Goal: Information Seeking & Learning: Learn about a topic

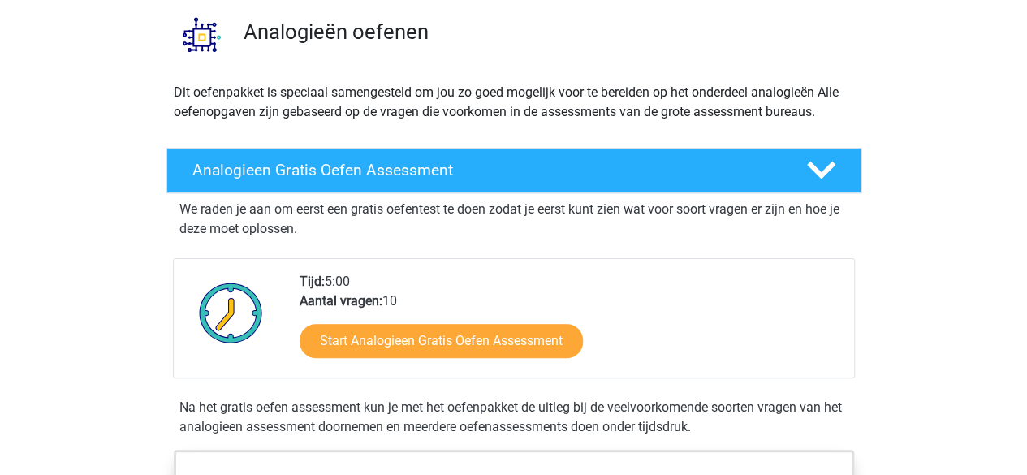
scroll to position [122, 0]
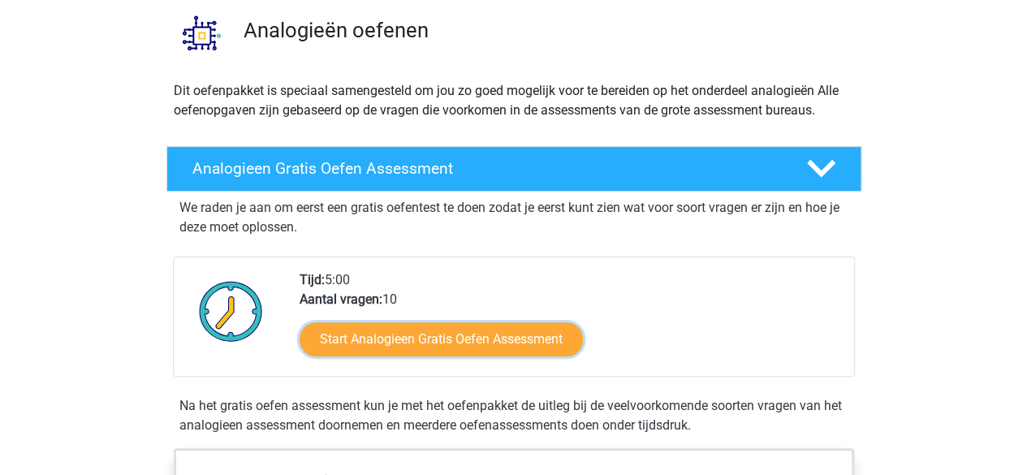
click at [398, 350] on link "Start Analogieen Gratis Oefen Assessment" at bounding box center [441, 339] width 283 height 34
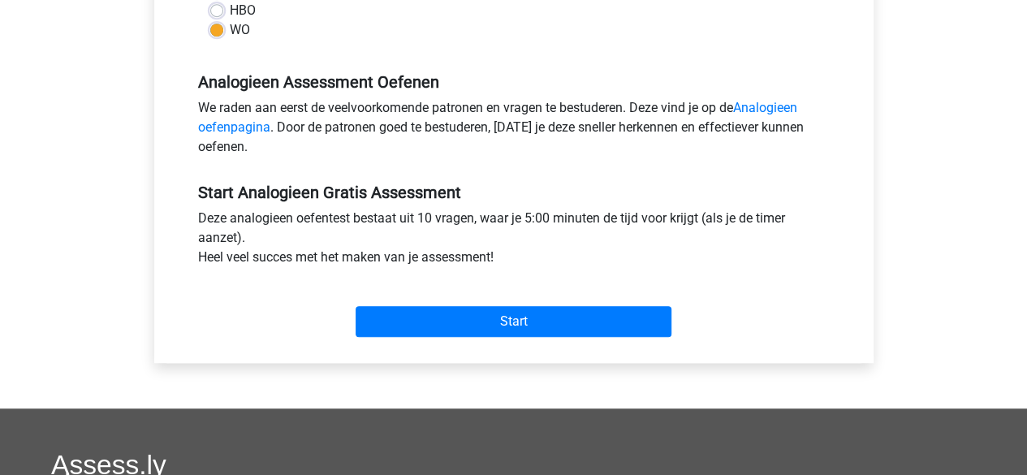
scroll to position [521, 0]
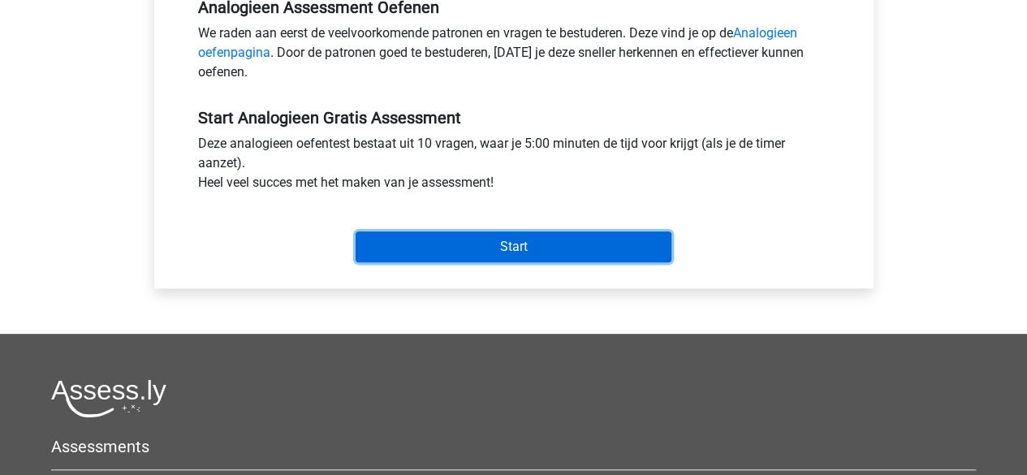
click at [471, 245] on input "Start" at bounding box center [514, 246] width 316 height 31
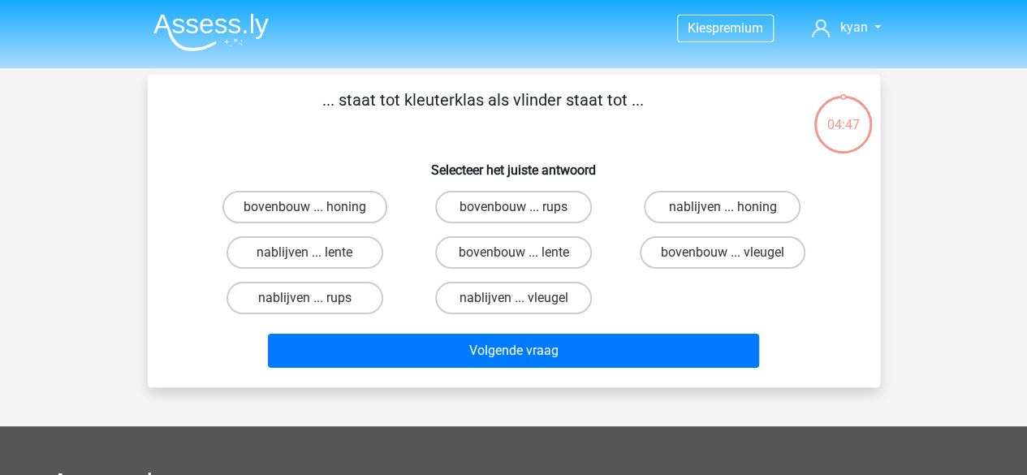
click at [533, 209] on label "bovenbouw ... rups" at bounding box center [513, 207] width 157 height 32
click at [524, 209] on input "bovenbouw ... rups" at bounding box center [518, 212] width 11 height 11
radio input "true"
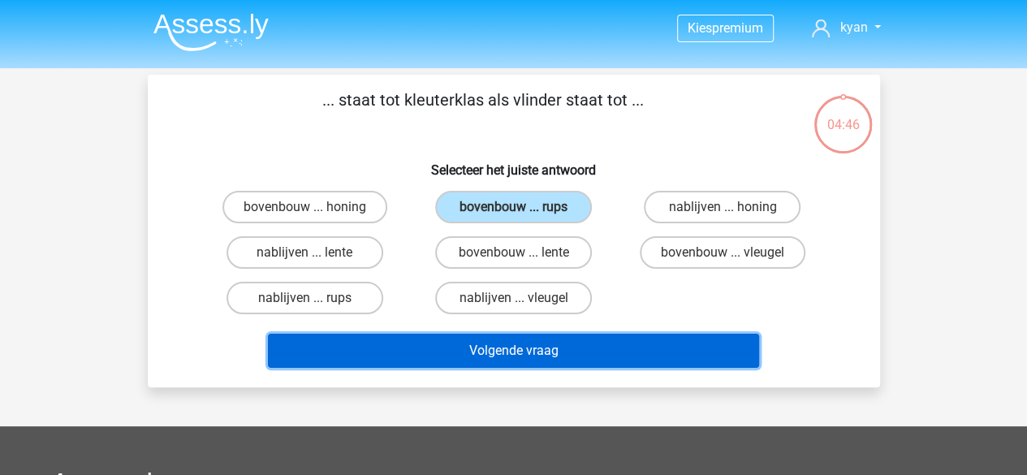
click at [529, 356] on button "Volgende vraag" at bounding box center [513, 351] width 491 height 34
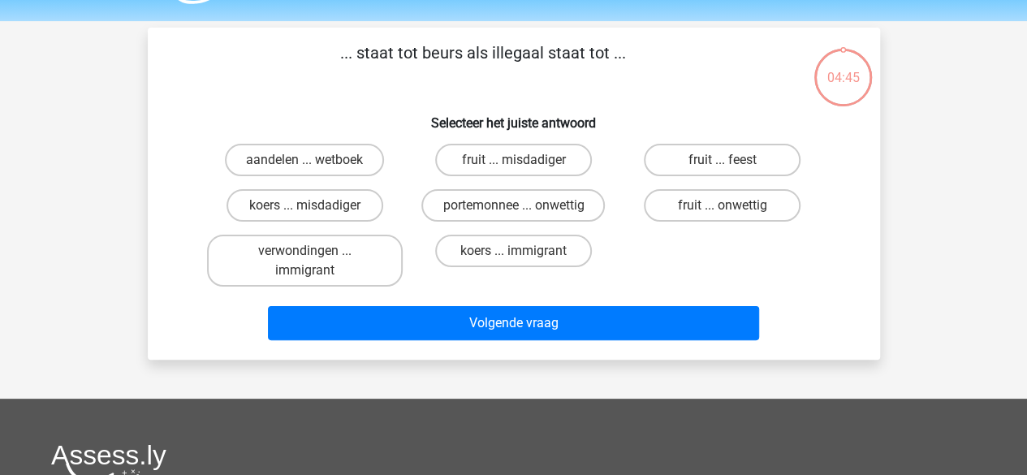
scroll to position [44, 0]
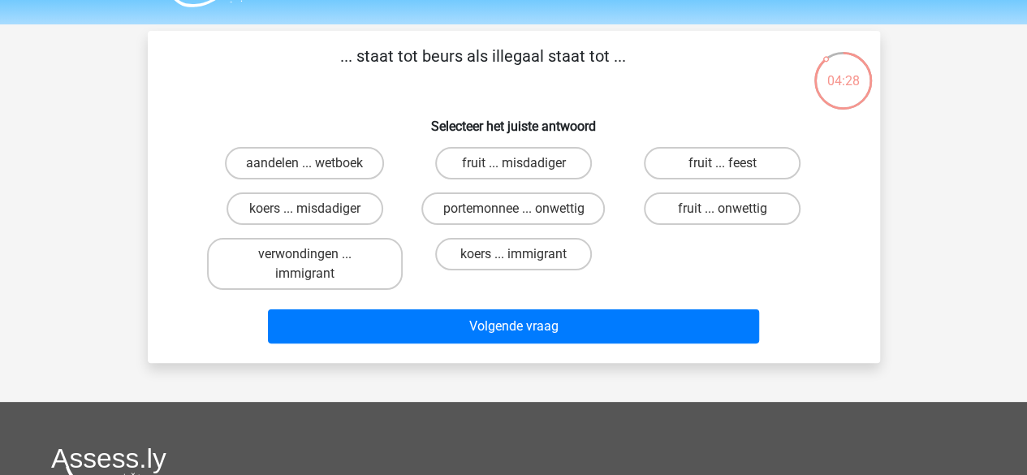
click at [351, 208] on label "koers ... misdadiger" at bounding box center [305, 208] width 157 height 32
click at [315, 209] on input "koers ... misdadiger" at bounding box center [310, 214] width 11 height 11
radio input "true"
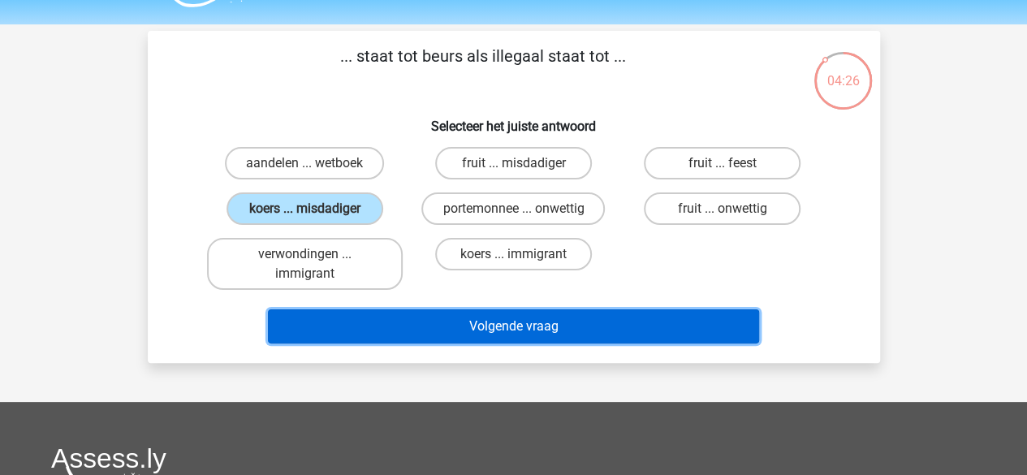
click at [425, 321] on button "Volgende vraag" at bounding box center [513, 326] width 491 height 34
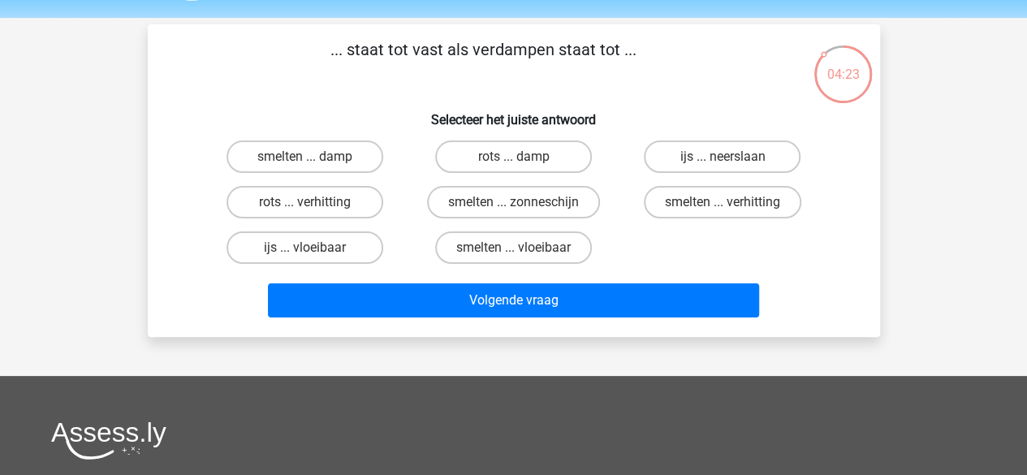
scroll to position [50, 0]
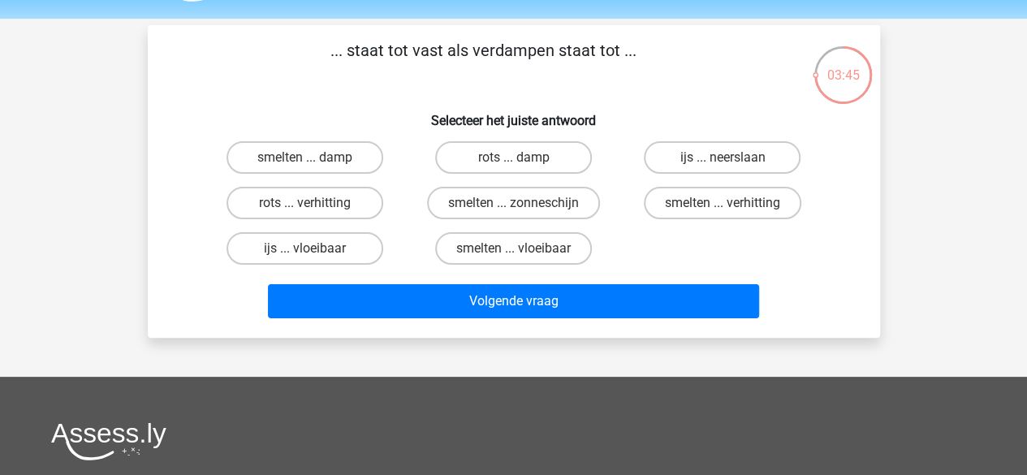
click at [328, 159] on label "smelten ... damp" at bounding box center [305, 157] width 157 height 32
click at [315, 159] on input "smelten ... damp" at bounding box center [310, 163] width 11 height 11
radio input "true"
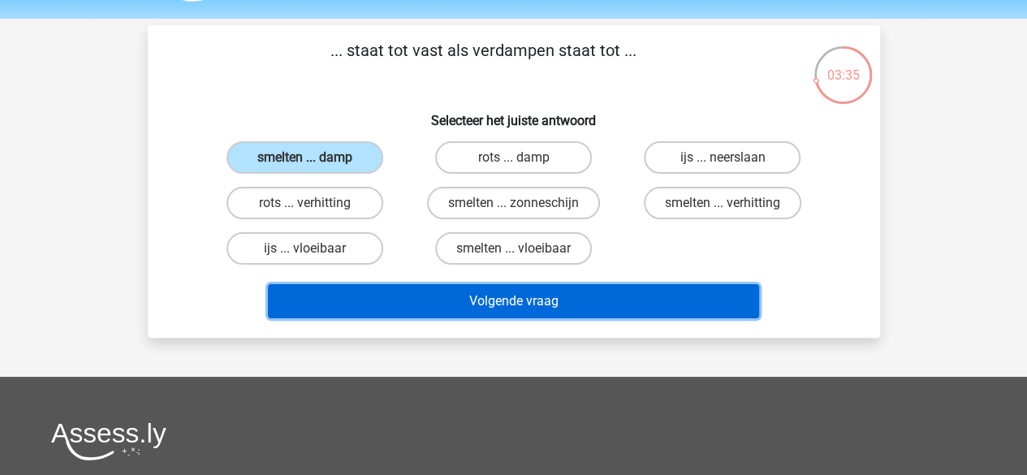
click at [468, 297] on button "Volgende vraag" at bounding box center [513, 301] width 491 height 34
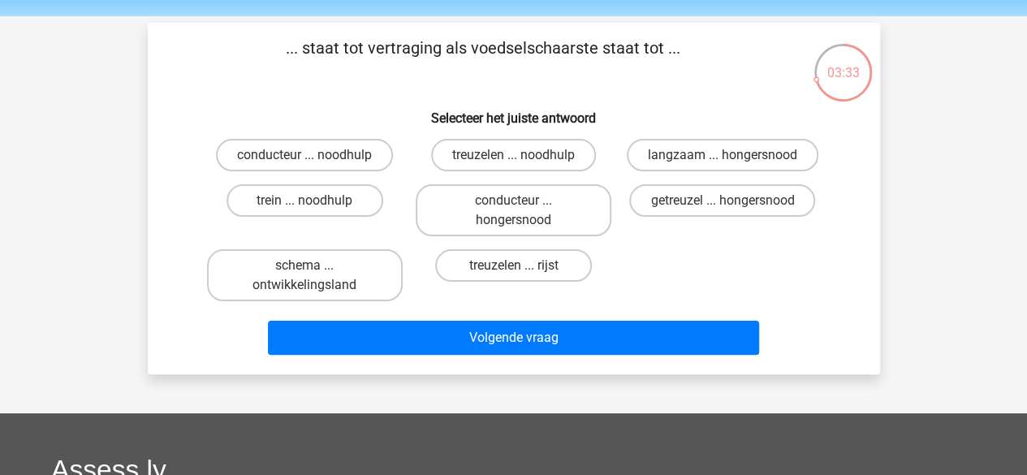
scroll to position [47, 0]
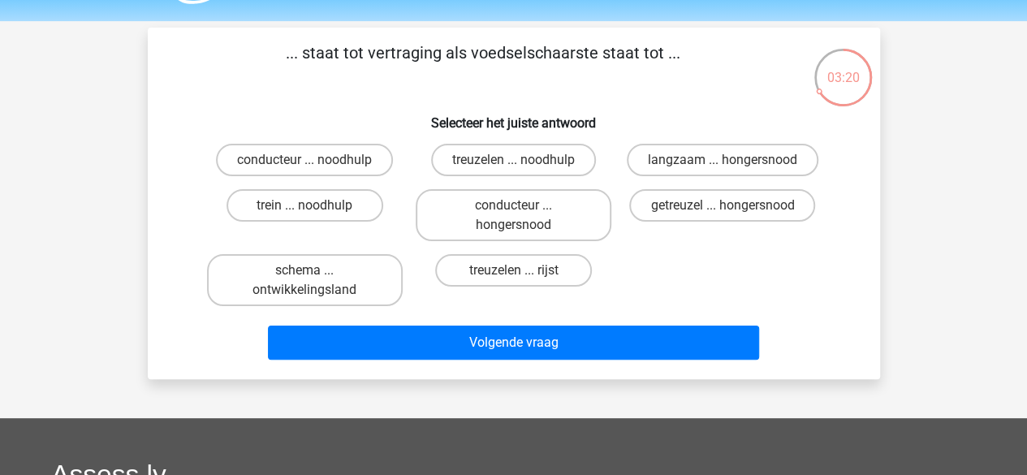
click at [725, 210] on input "getreuzel ... hongersnood" at bounding box center [728, 210] width 11 height 11
radio input "true"
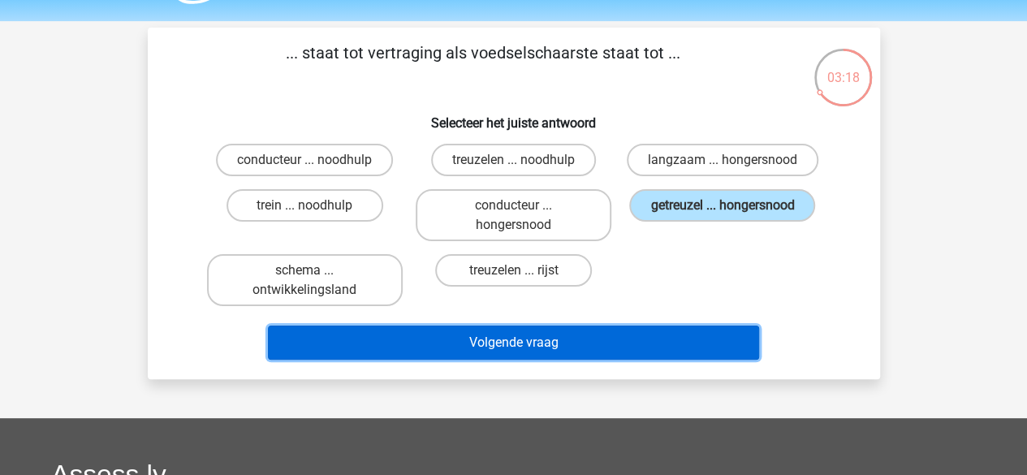
click at [629, 345] on button "Volgende vraag" at bounding box center [513, 343] width 491 height 34
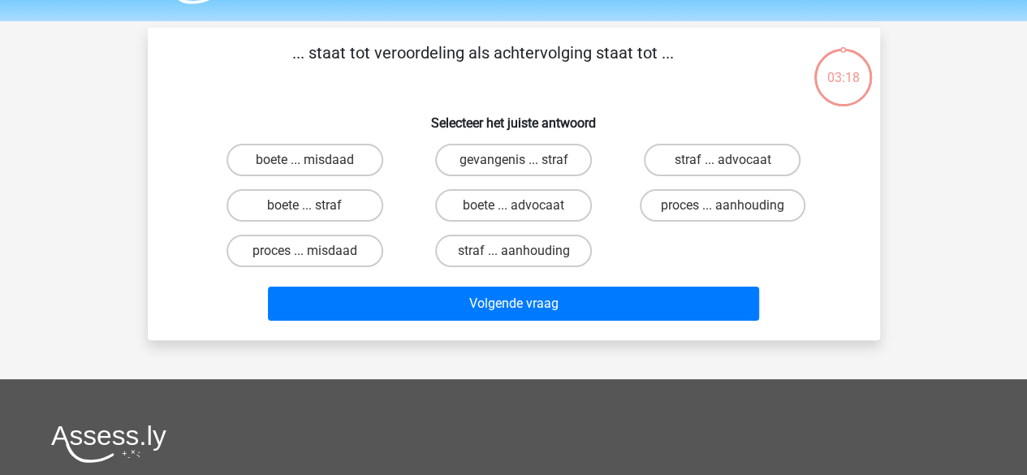
scroll to position [75, 0]
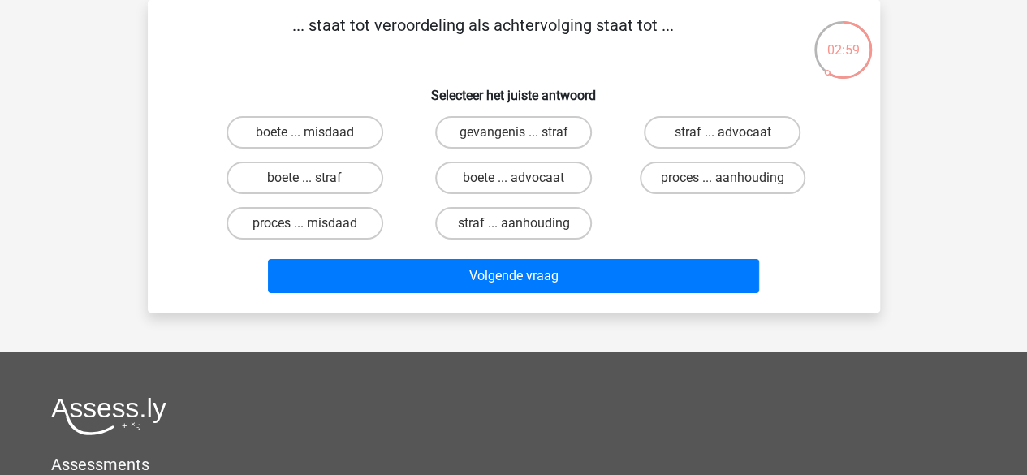
click at [654, 174] on label "proces ... aanhouding" at bounding box center [723, 178] width 166 height 32
click at [723, 178] on input "proces ... aanhouding" at bounding box center [728, 183] width 11 height 11
radio input "true"
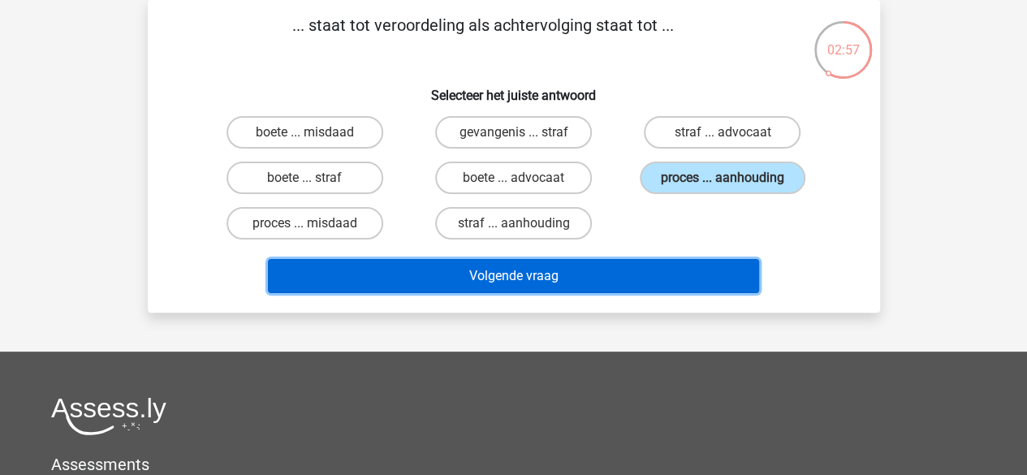
click at [584, 277] on button "Volgende vraag" at bounding box center [513, 276] width 491 height 34
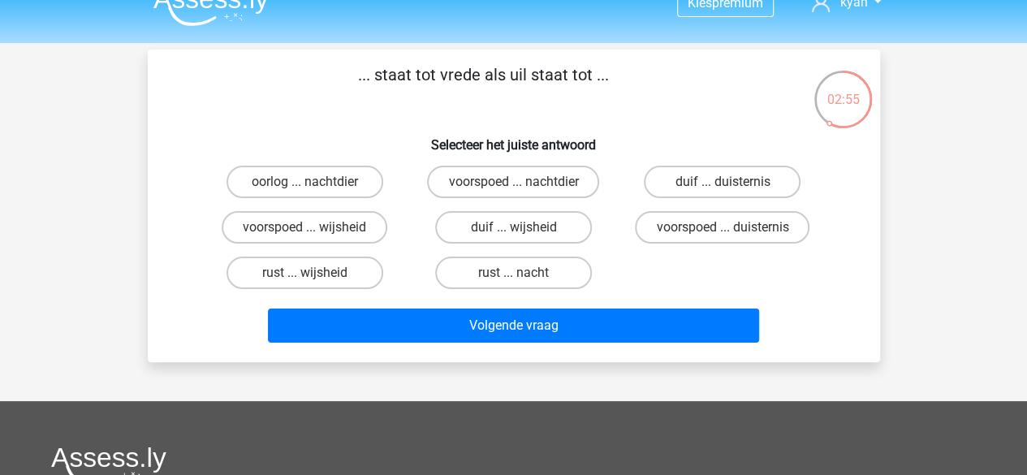
scroll to position [26, 0]
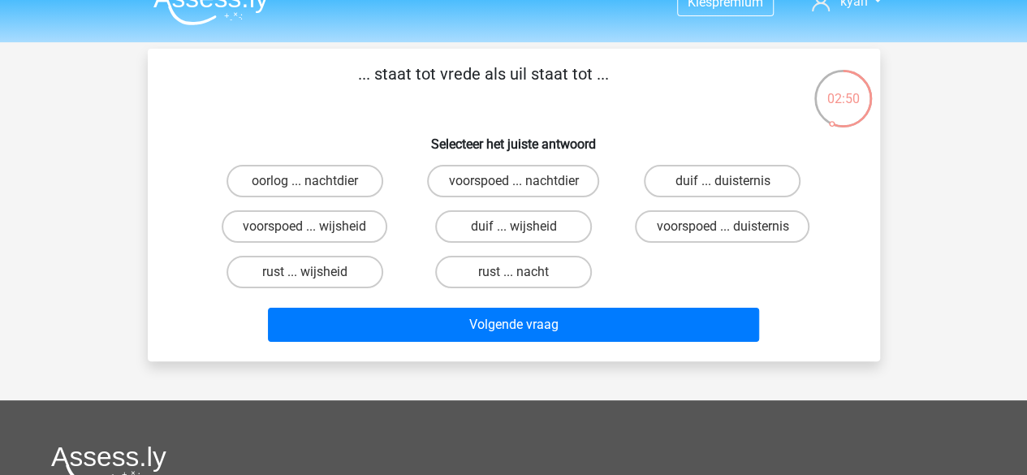
click at [537, 231] on label "duif ... wijsheid" at bounding box center [513, 226] width 157 height 32
click at [524, 231] on input "duif ... wijsheid" at bounding box center [518, 232] width 11 height 11
radio input "true"
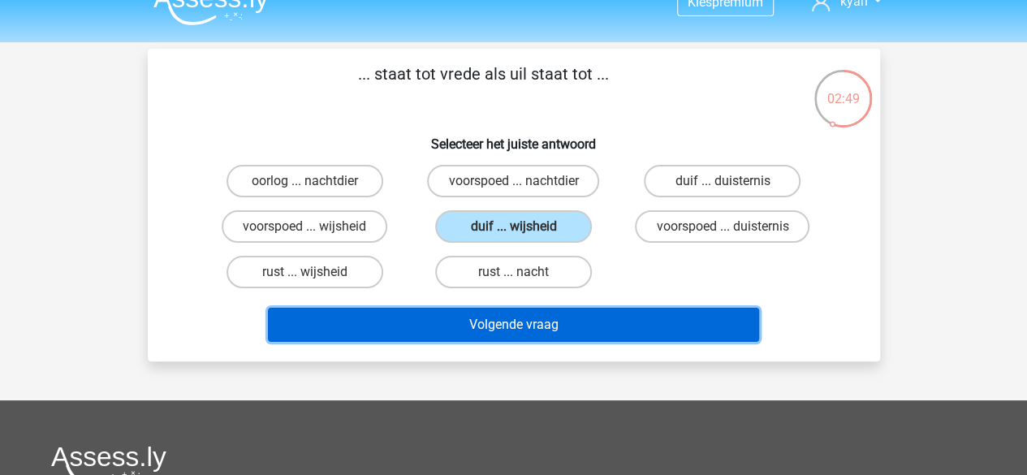
click at [544, 318] on button "Volgende vraag" at bounding box center [513, 325] width 491 height 34
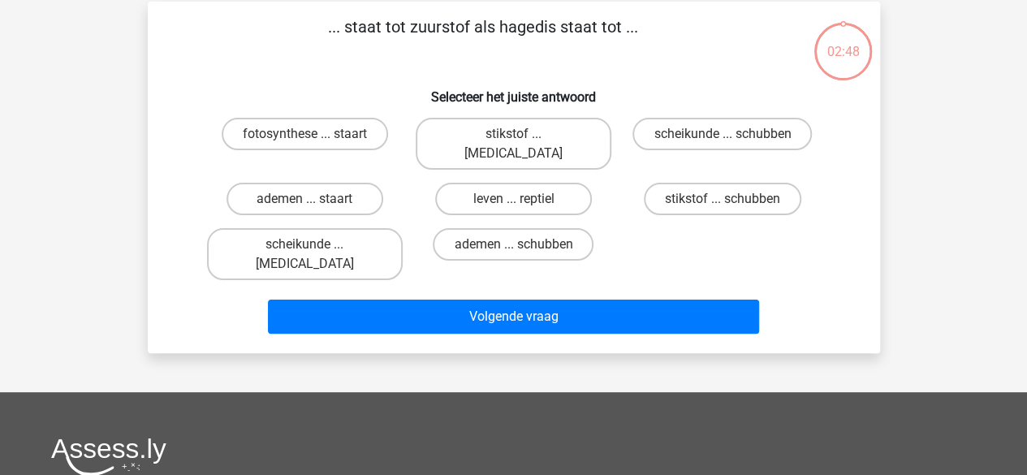
scroll to position [75, 0]
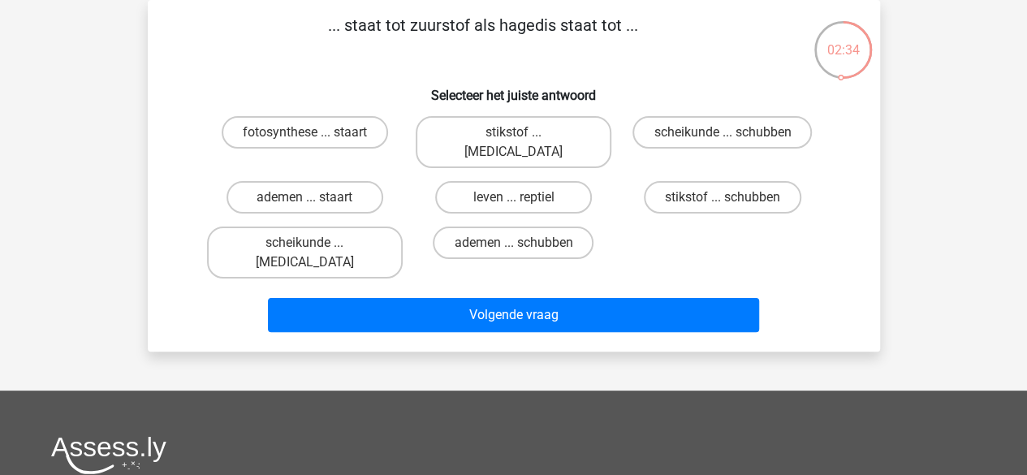
click at [512, 140] on label "stikstof ... krokodil" at bounding box center [514, 142] width 196 height 52
click at [513, 140] on input "stikstof ... krokodil" at bounding box center [518, 137] width 11 height 11
radio input "true"
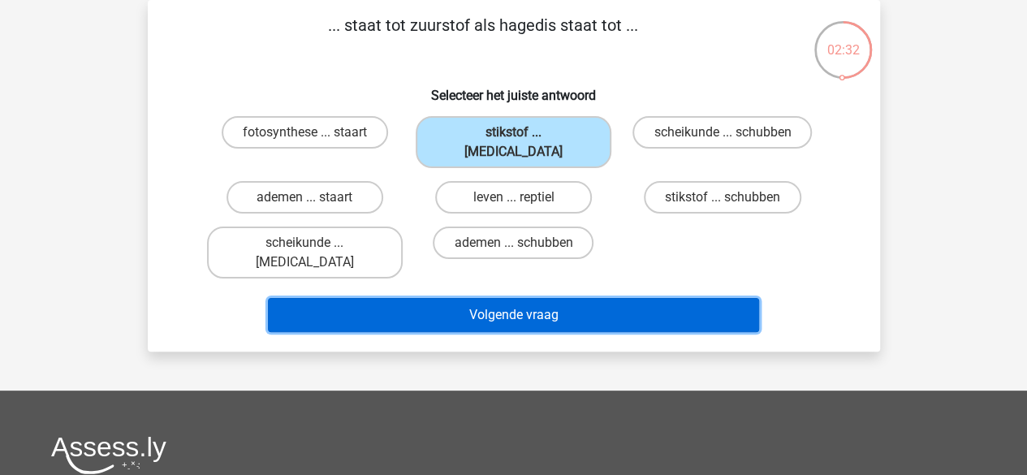
click at [499, 298] on button "Volgende vraag" at bounding box center [513, 315] width 491 height 34
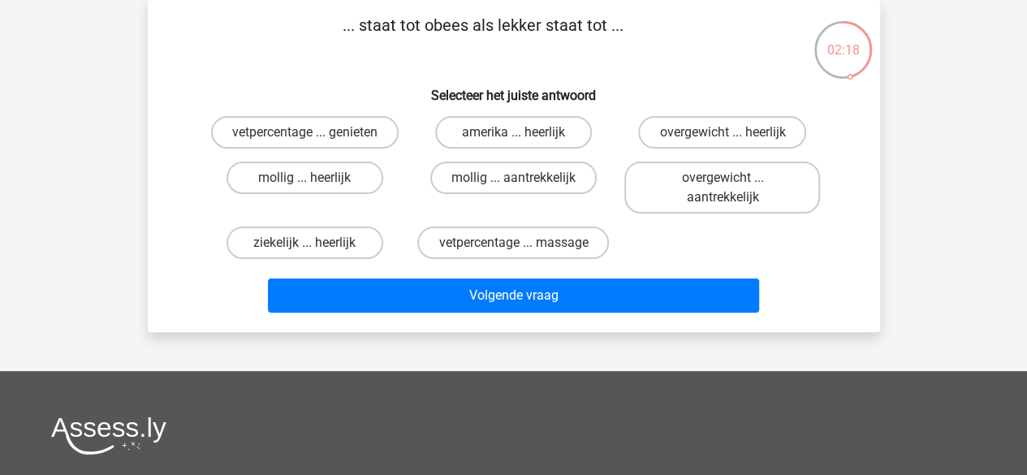
click at [703, 140] on label "overgewicht ... heerlijk" at bounding box center [722, 132] width 168 height 32
click at [723, 140] on input "overgewicht ... heerlijk" at bounding box center [728, 137] width 11 height 11
radio input "true"
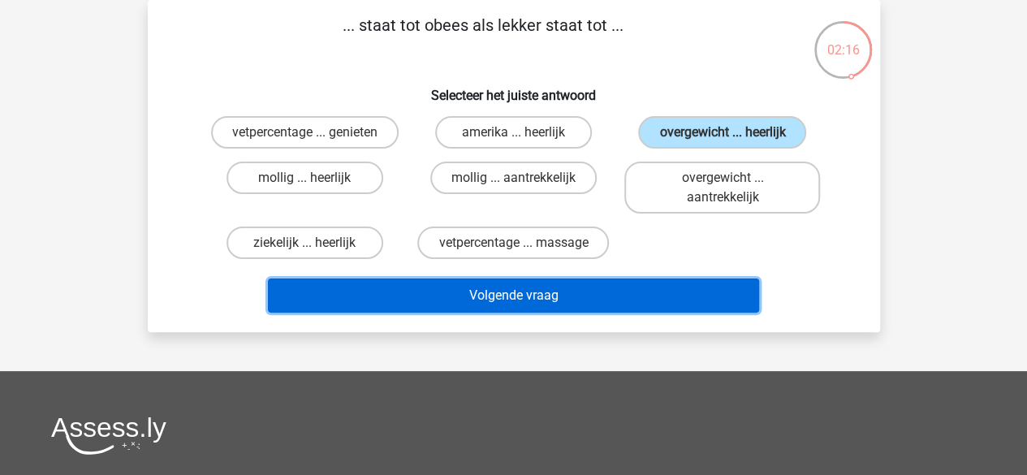
click at [615, 297] on button "Volgende vraag" at bounding box center [513, 296] width 491 height 34
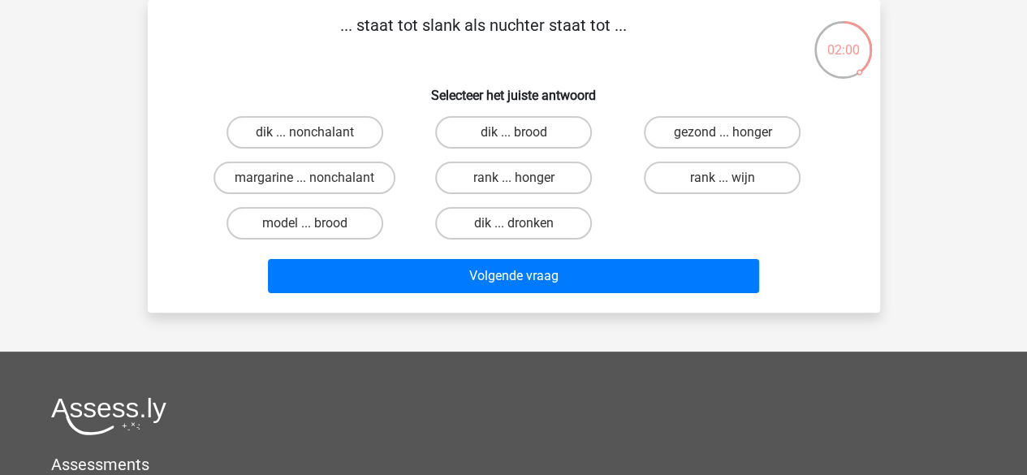
click at [521, 225] on input "dik ... dronken" at bounding box center [518, 228] width 11 height 11
radio input "true"
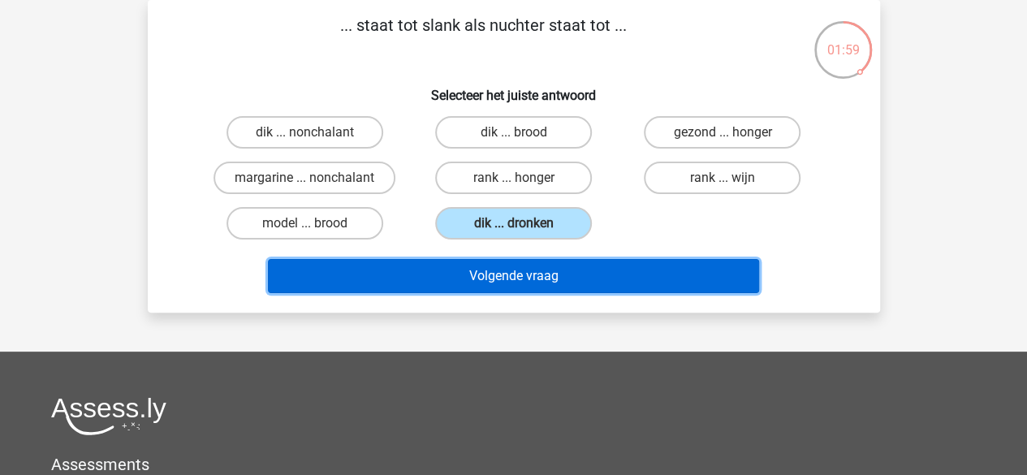
click at [555, 273] on button "Volgende vraag" at bounding box center [513, 276] width 491 height 34
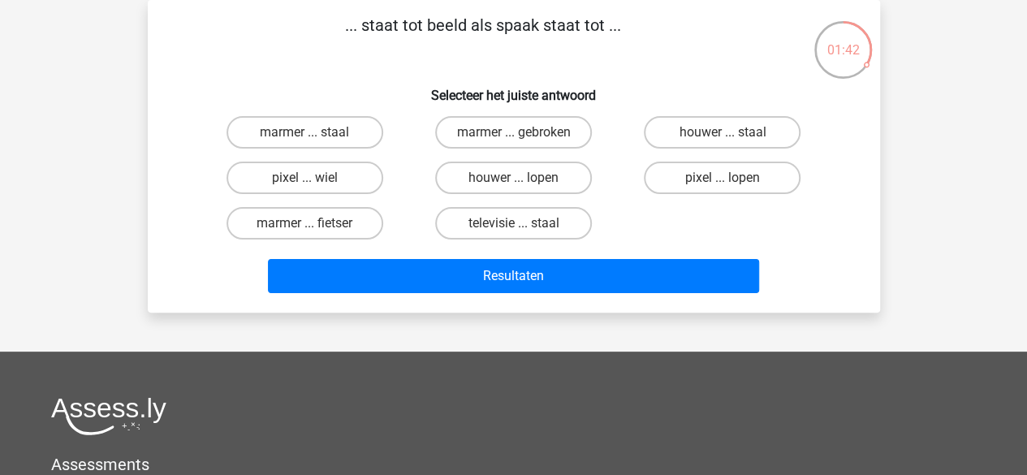
click at [328, 126] on label "marmer ... staal" at bounding box center [305, 132] width 157 height 32
click at [315, 132] on input "marmer ... staal" at bounding box center [310, 137] width 11 height 11
radio input "true"
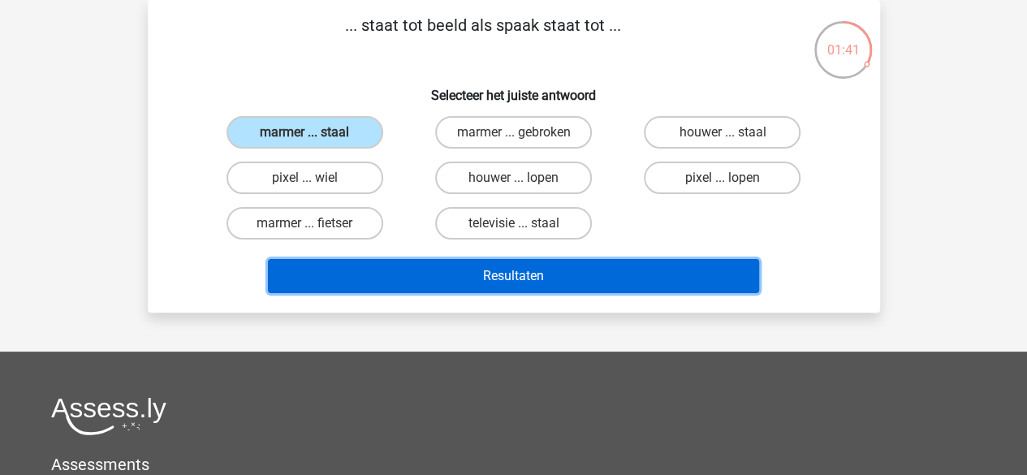
click at [452, 273] on button "Resultaten" at bounding box center [513, 276] width 491 height 34
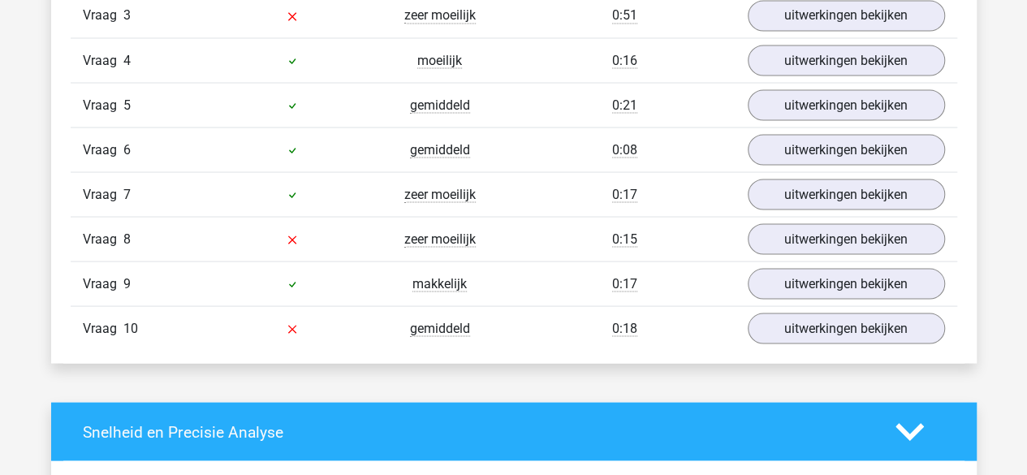
scroll to position [1512, 0]
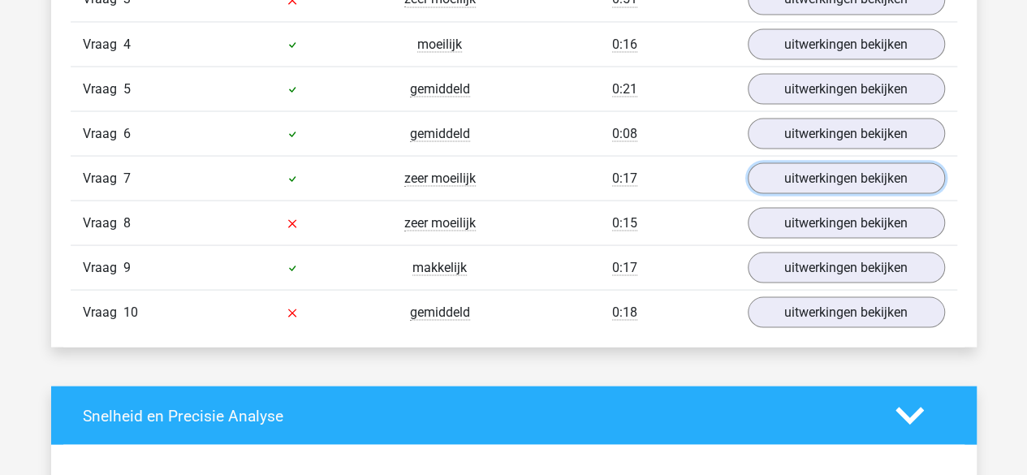
click at [836, 177] on link "uitwerkingen bekijken" at bounding box center [846, 177] width 197 height 31
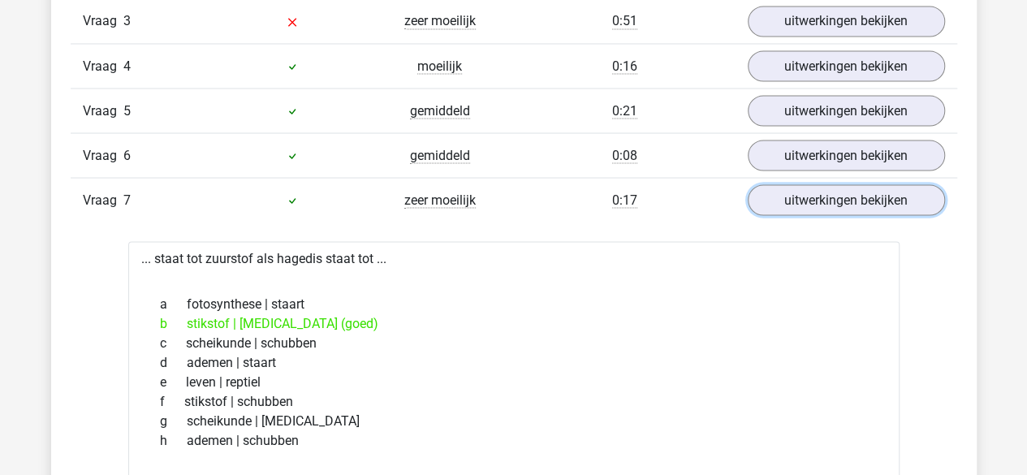
scroll to position [1489, 0]
click at [833, 189] on link "uitwerkingen bekijken" at bounding box center [846, 200] width 197 height 31
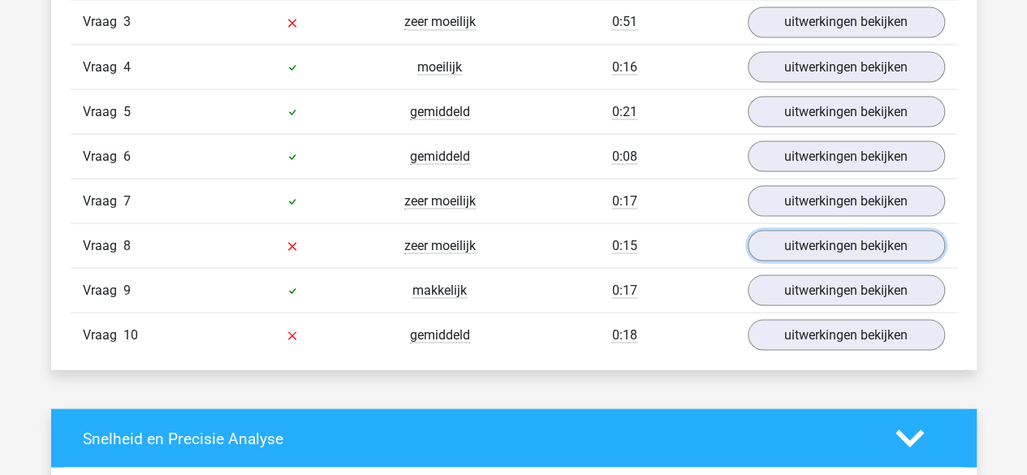
click at [822, 236] on link "uitwerkingen bekijken" at bounding box center [846, 245] width 197 height 31
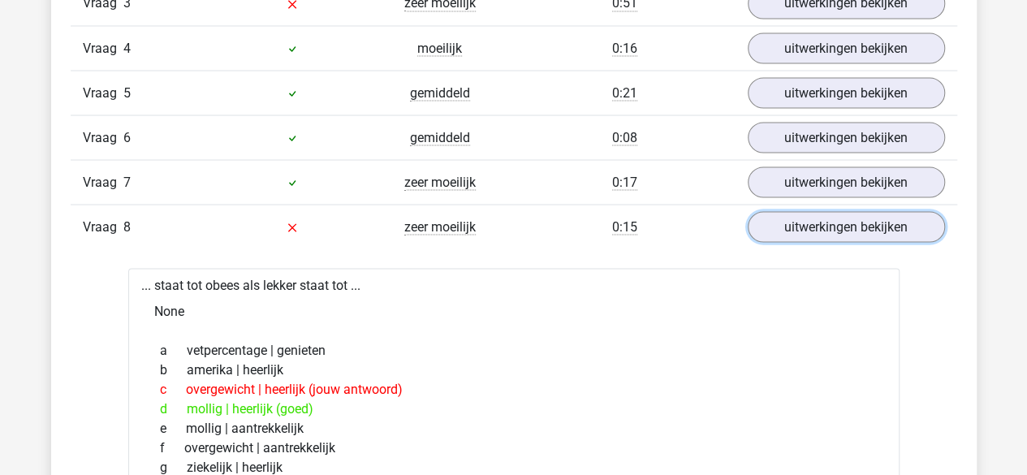
scroll to position [1491, 0]
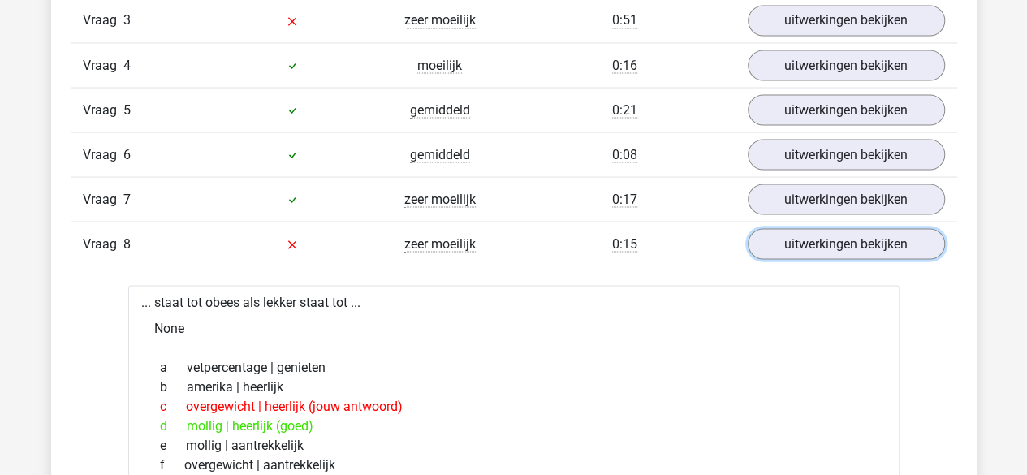
click at [859, 243] on link "uitwerkingen bekijken" at bounding box center [846, 243] width 197 height 31
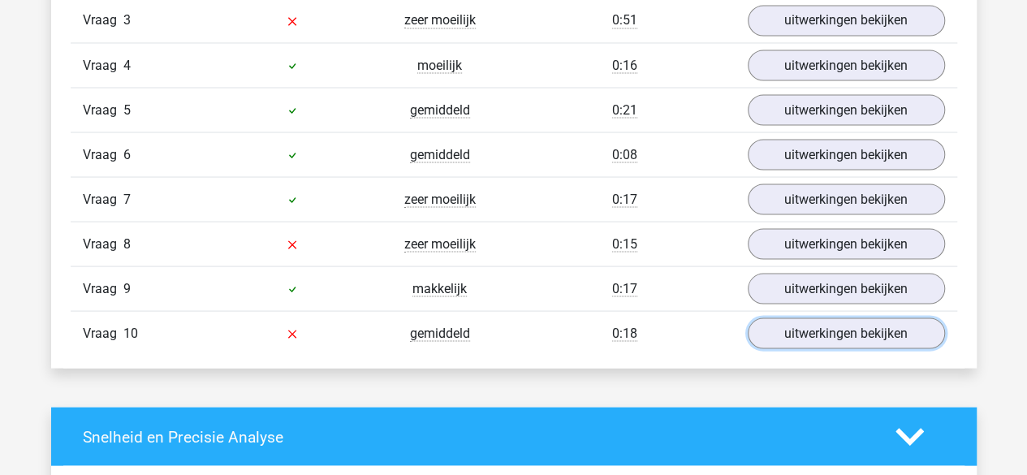
click at [841, 320] on link "uitwerkingen bekijken" at bounding box center [846, 333] width 197 height 31
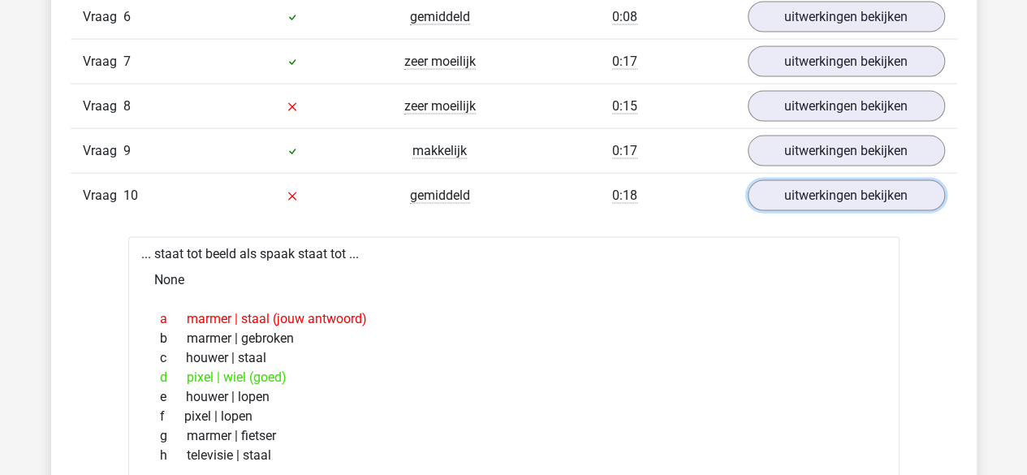
scroll to position [1629, 0]
click at [854, 189] on link "uitwerkingen bekijken" at bounding box center [846, 194] width 197 height 31
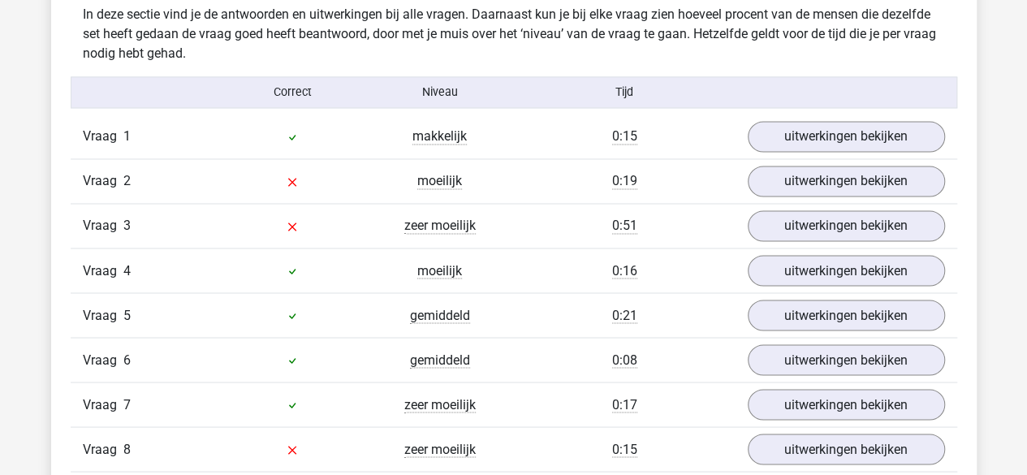
scroll to position [1285, 0]
click at [832, 223] on link "uitwerkingen bekijken" at bounding box center [846, 226] width 197 height 31
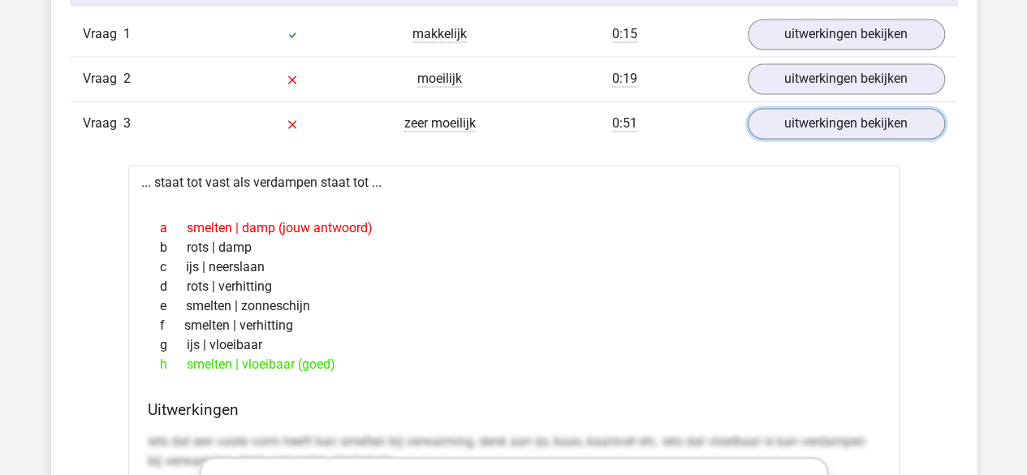
scroll to position [1382, 0]
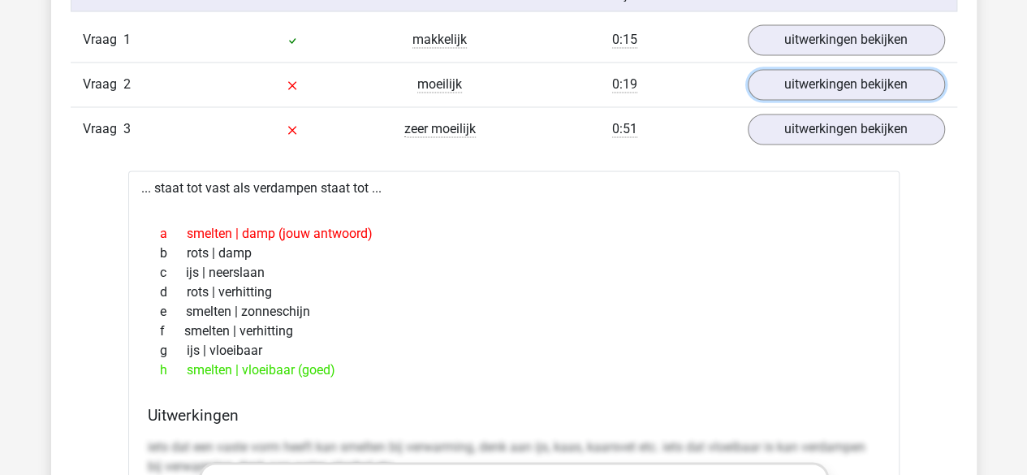
click at [839, 87] on link "uitwerkingen bekijken" at bounding box center [846, 84] width 197 height 31
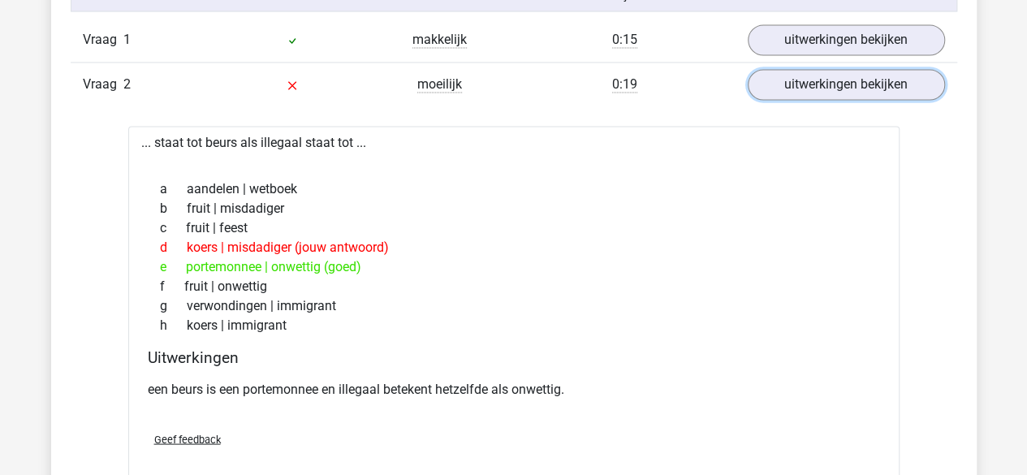
click at [839, 87] on link "uitwerkingen bekijken" at bounding box center [846, 84] width 197 height 31
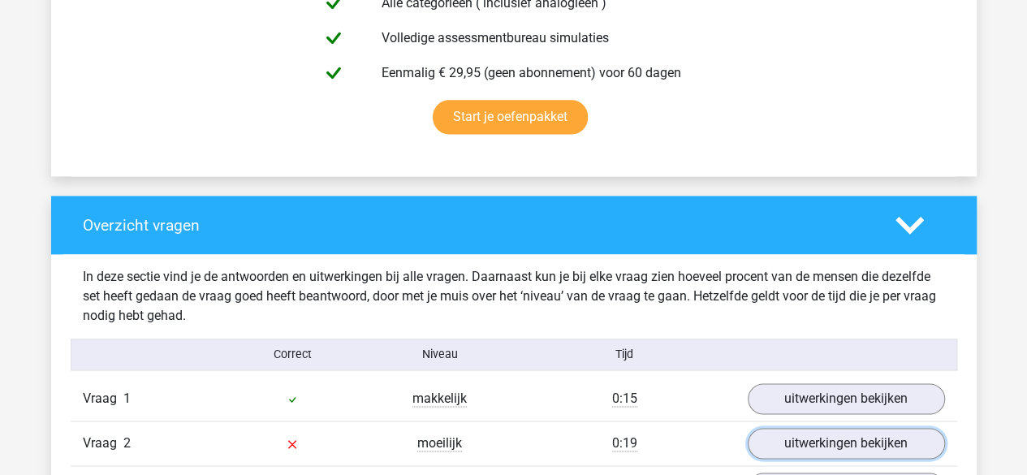
scroll to position [1022, 0]
